Goal: Task Accomplishment & Management: Manage account settings

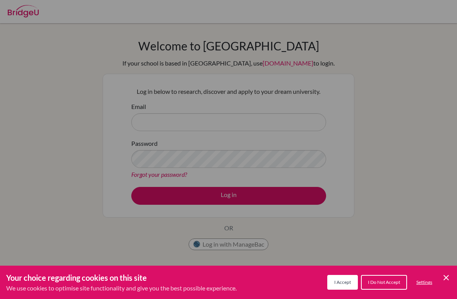
click at [272, 122] on div "Cookie Preferences" at bounding box center [228, 149] width 457 height 299
click at [296, 238] on div "Cookie Preferences" at bounding box center [228, 149] width 457 height 299
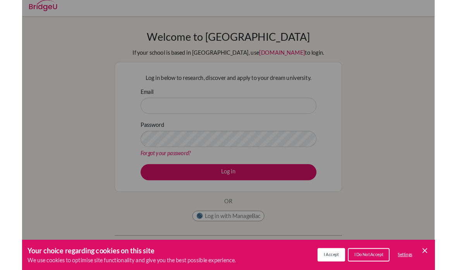
scroll to position [12, 0]
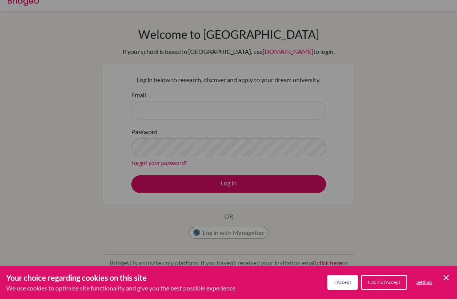
click at [341, 278] on button "I Accept" at bounding box center [342, 282] width 31 height 15
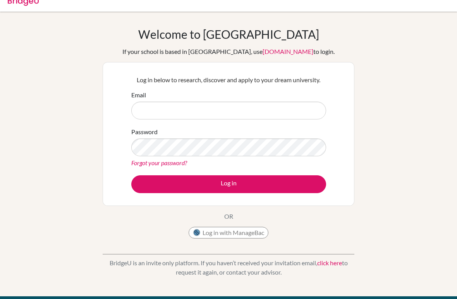
click at [231, 114] on input "Email" at bounding box center [228, 111] width 195 height 18
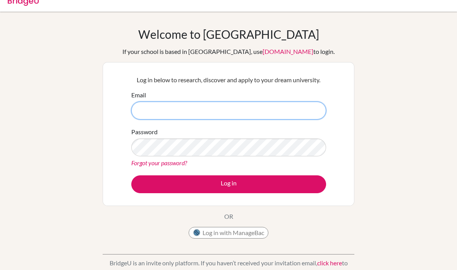
type input "[EMAIL_ADDRESS][DOMAIN_NAME]"
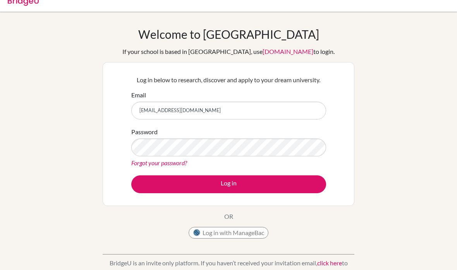
click at [218, 185] on button "Log in" at bounding box center [228, 184] width 195 height 18
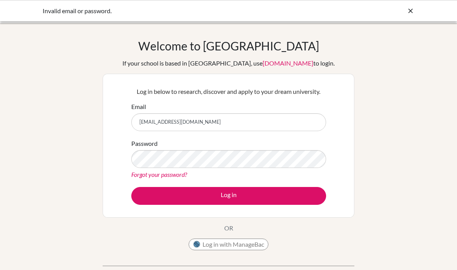
click at [255, 147] on div "Password Forgot your password?" at bounding box center [228, 159] width 195 height 40
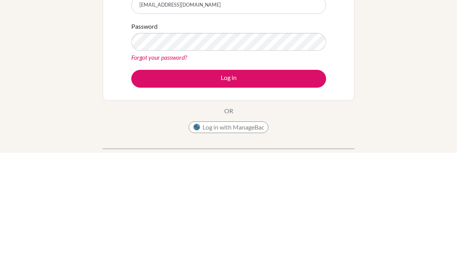
click at [222, 187] on button "Log in" at bounding box center [228, 196] width 195 height 18
click at [243, 187] on button "Log in" at bounding box center [228, 196] width 195 height 18
